Goal: Information Seeking & Learning: Learn about a topic

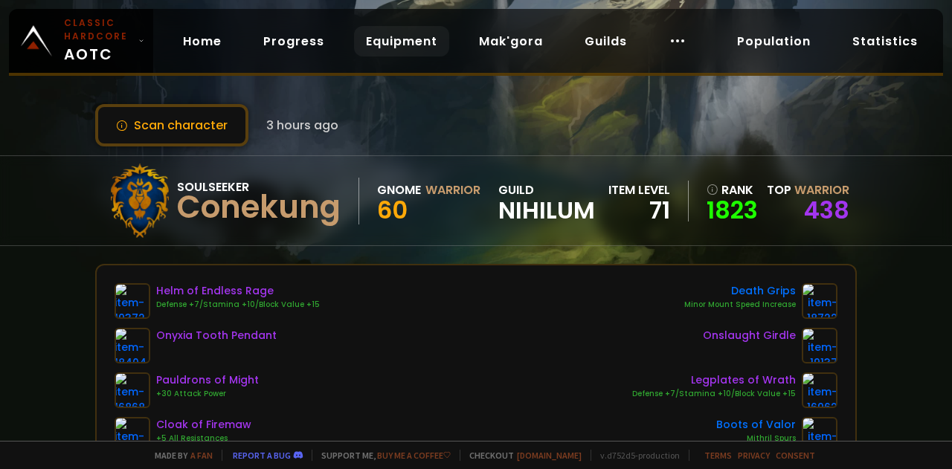
click at [396, 36] on link "Equipment" at bounding box center [401, 41] width 95 height 30
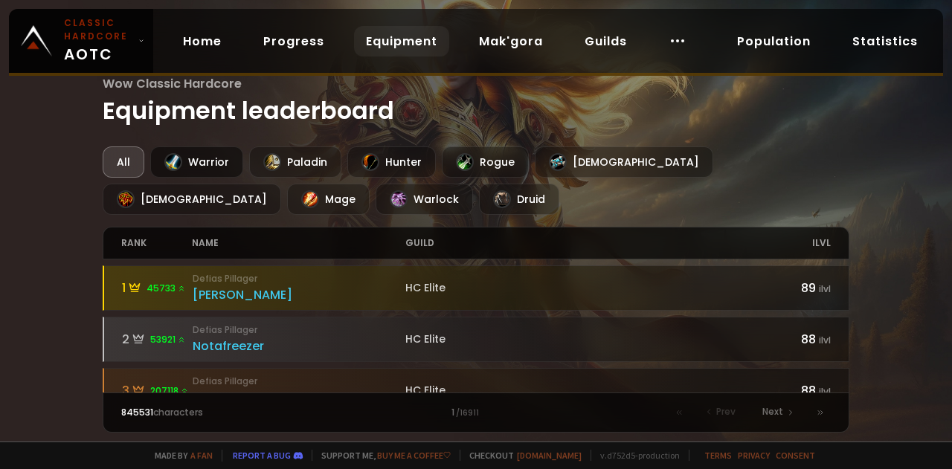
click at [202, 166] on div "Warrior" at bounding box center [196, 162] width 93 height 31
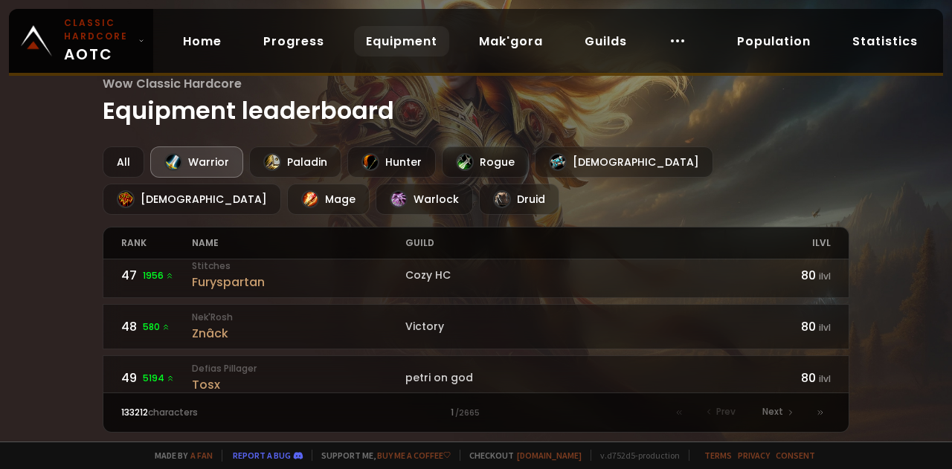
scroll to position [2414, 0]
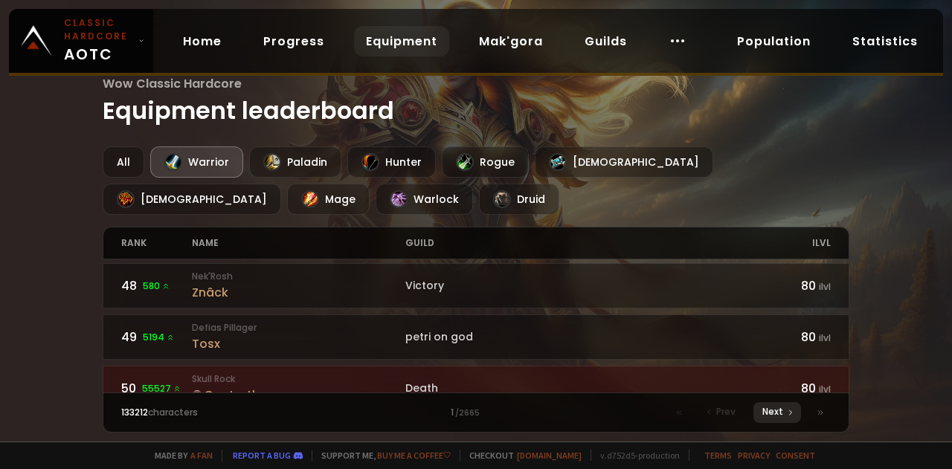
click at [768, 414] on span "Next" at bounding box center [772, 411] width 21 height 13
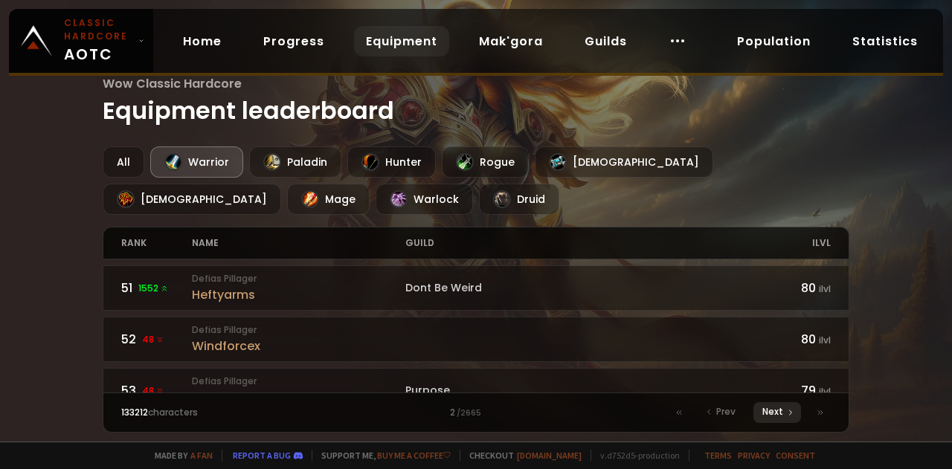
click at [768, 414] on span "Next" at bounding box center [772, 411] width 21 height 13
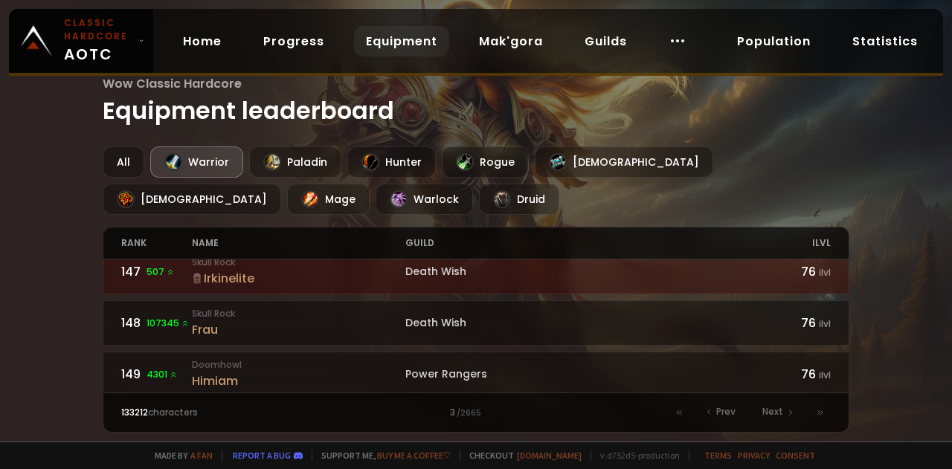
scroll to position [2414, 0]
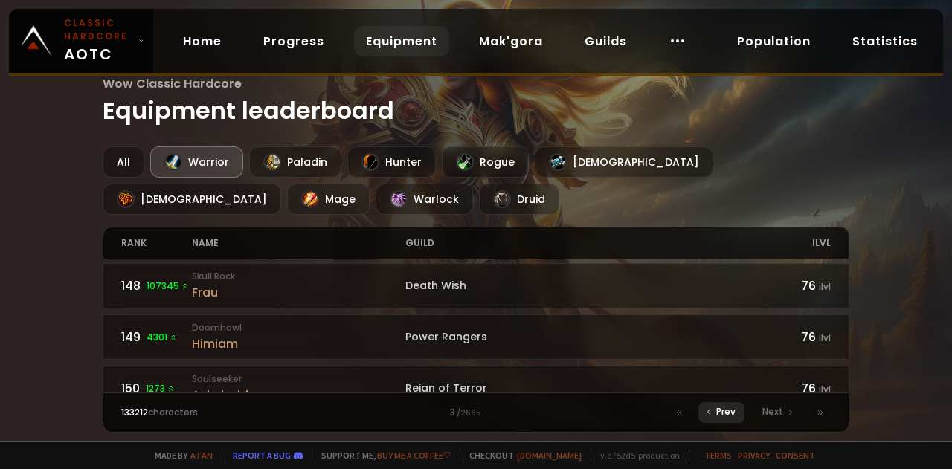
click at [733, 406] on span "Prev" at bounding box center [725, 411] width 19 height 13
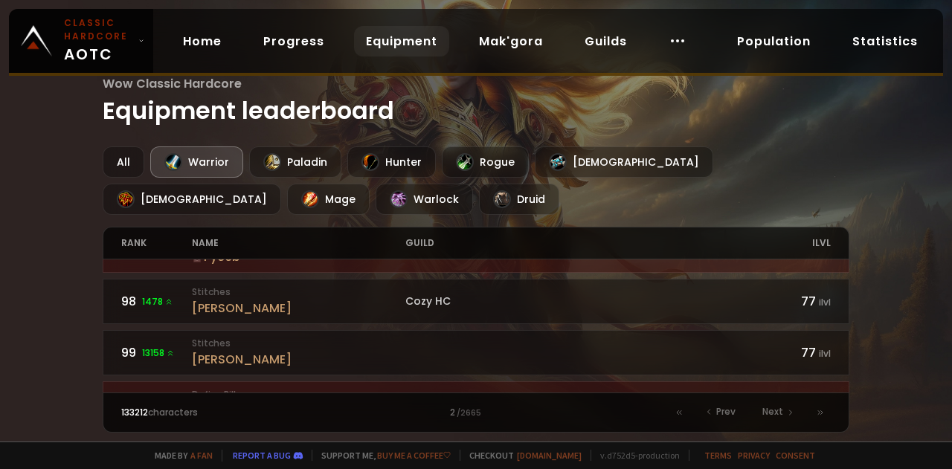
scroll to position [2414, 0]
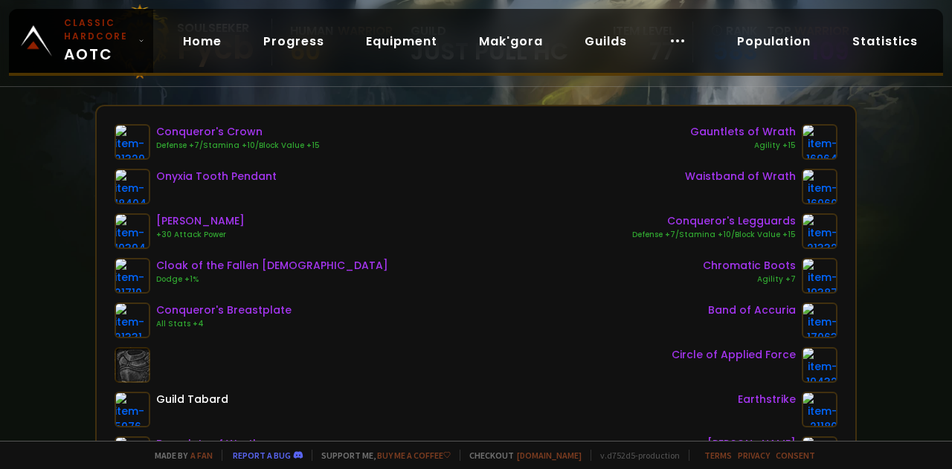
scroll to position [158, 0]
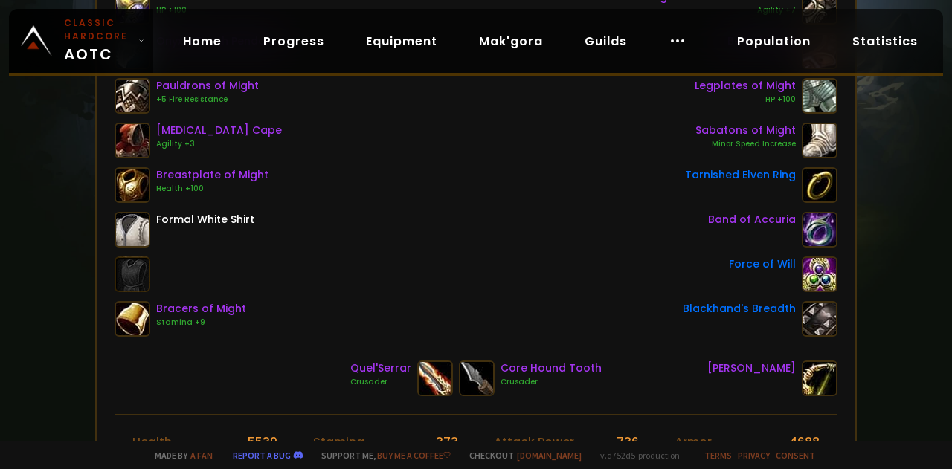
scroll to position [300, 0]
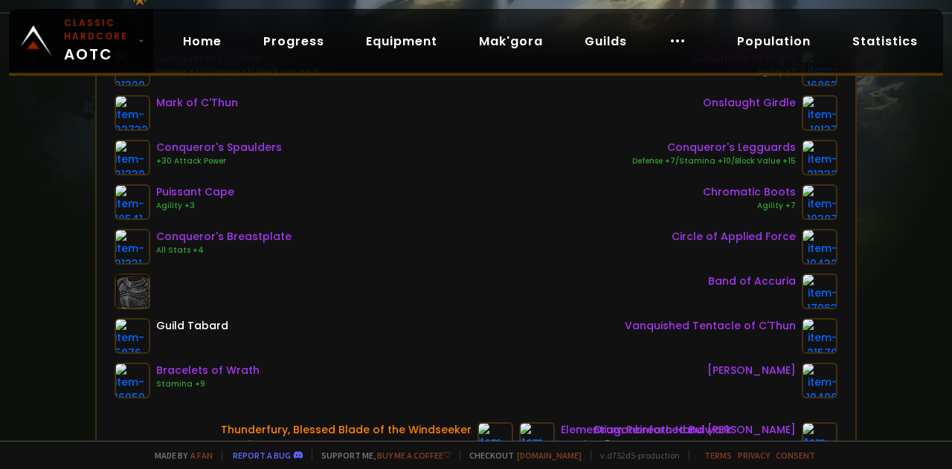
scroll to position [359, 0]
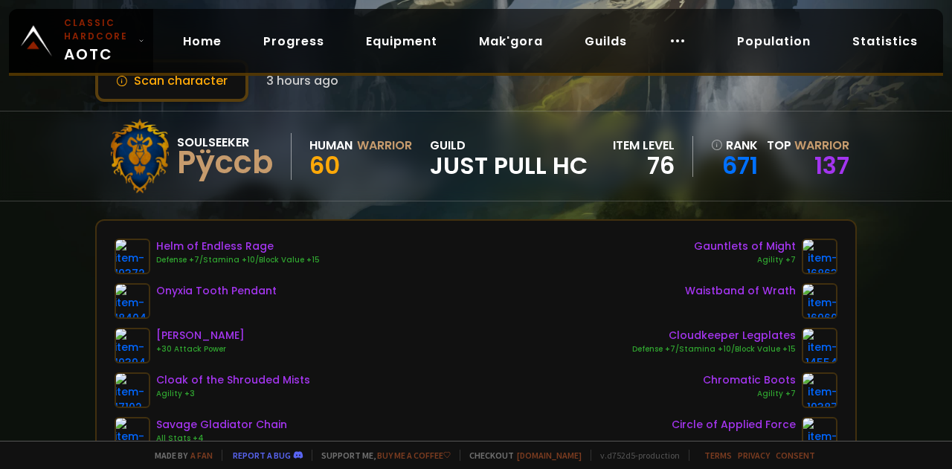
scroll to position [36, 0]
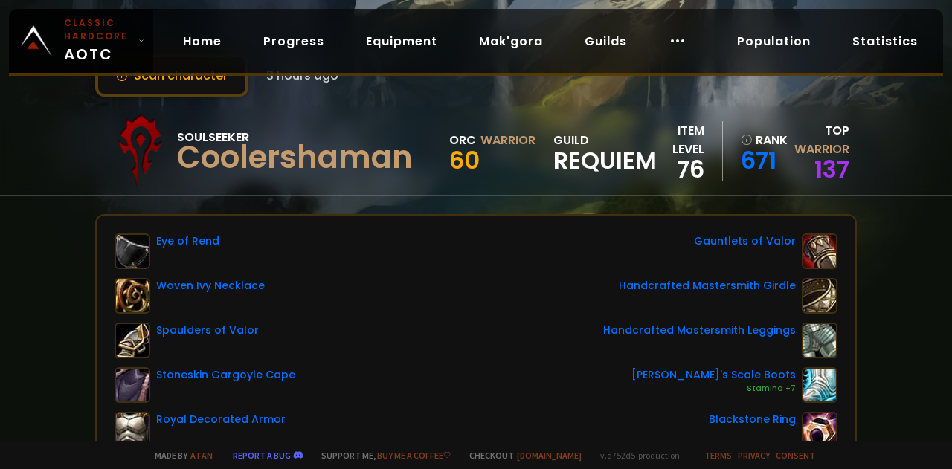
scroll to position [48, 0]
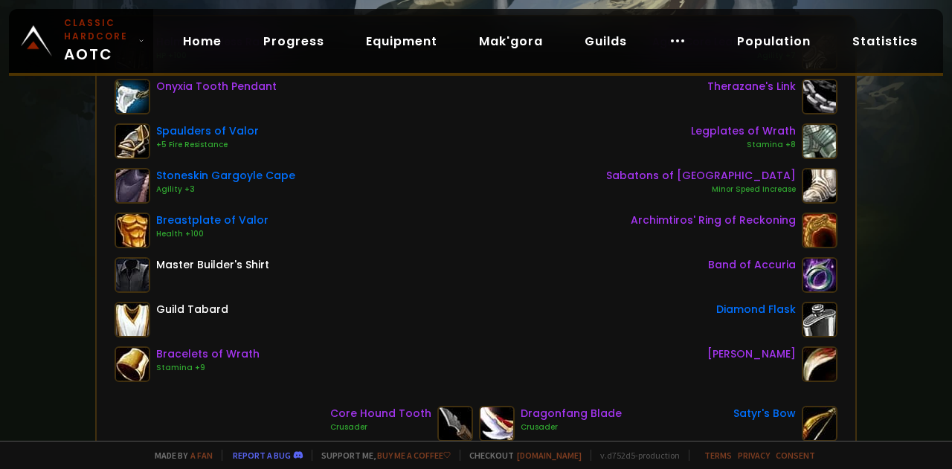
scroll to position [291, 0]
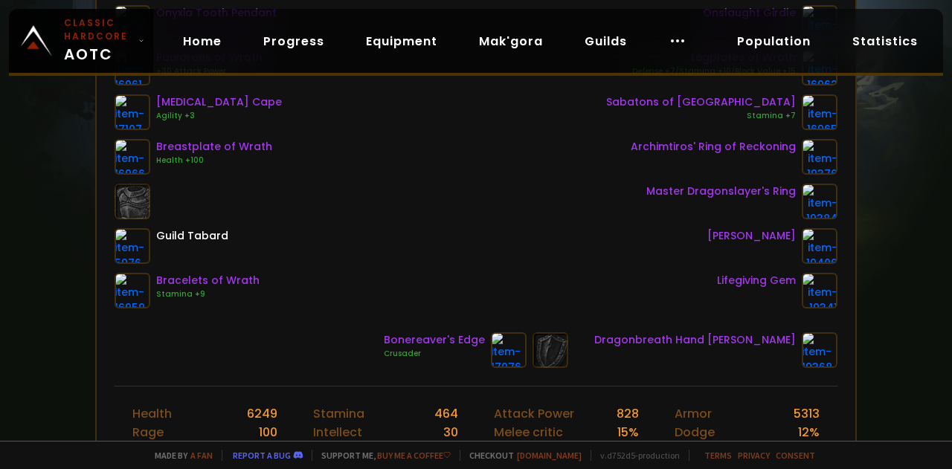
scroll to position [332, 0]
